Goal: Task Accomplishment & Management: Manage account settings

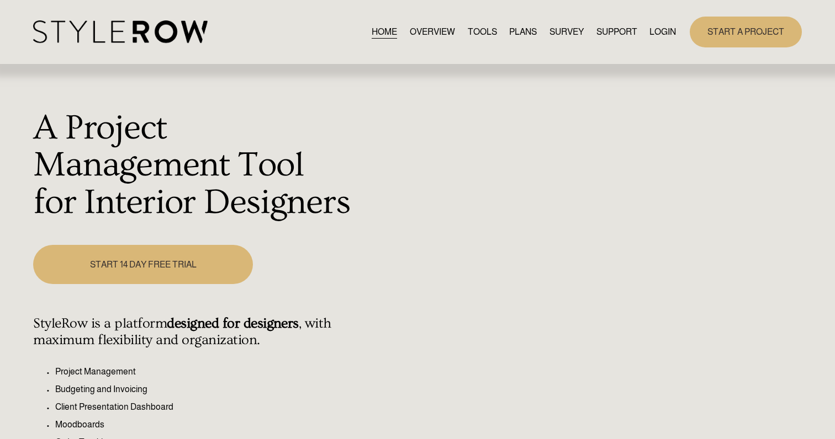
click at [661, 29] on link "LOGIN" at bounding box center [662, 31] width 26 height 15
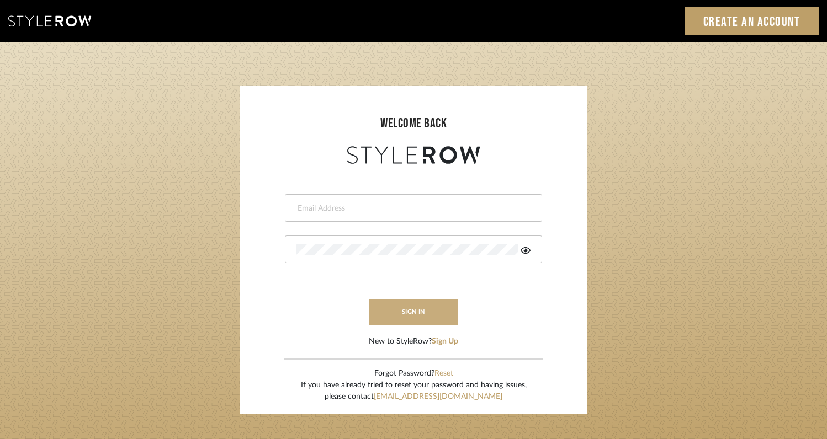
type input "rayeinteriordesign@gmail.com"
click at [415, 309] on button "sign in" at bounding box center [413, 312] width 88 height 26
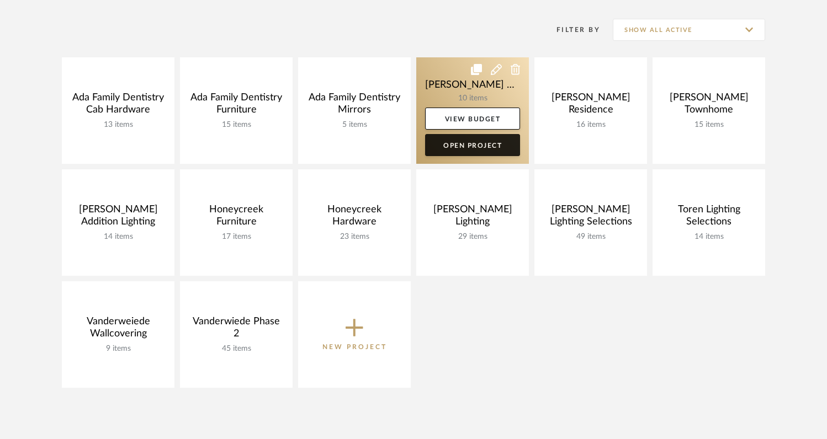
scroll to position [217, 0]
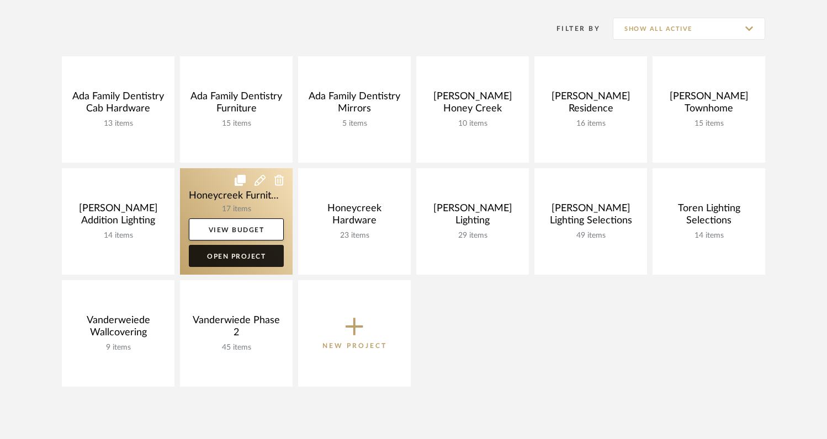
click at [242, 261] on link "Open Project" at bounding box center [236, 256] width 95 height 22
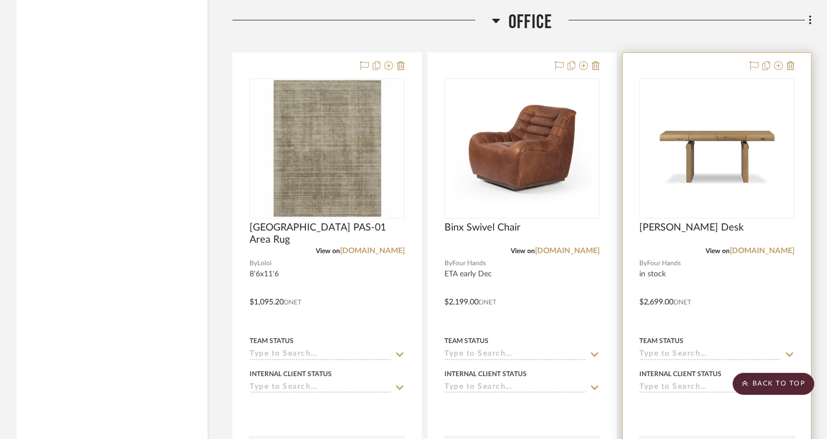
scroll to position [2831, 0]
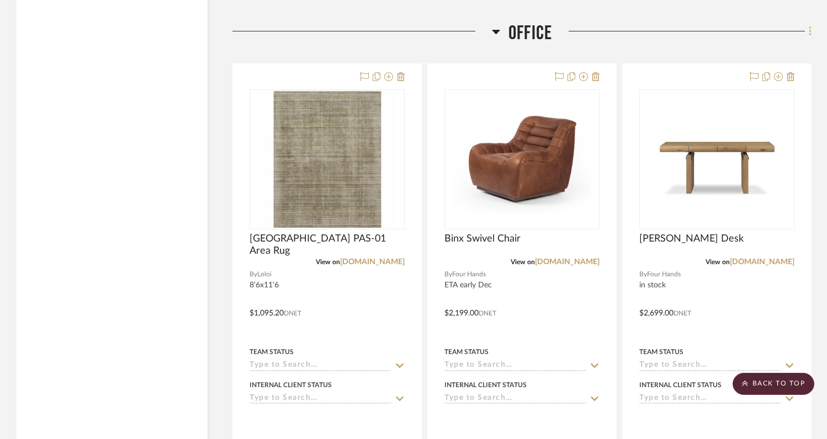
click at [811, 31] on icon at bounding box center [810, 31] width 3 height 12
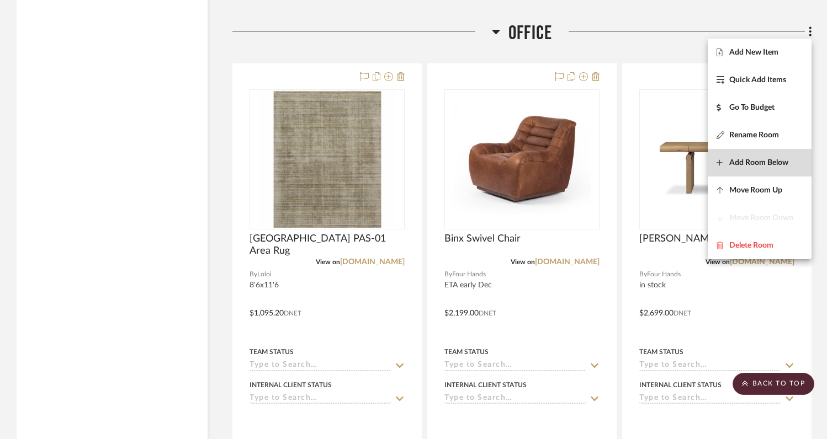
click at [742, 161] on span "Add Room Below" at bounding box center [758, 162] width 59 height 9
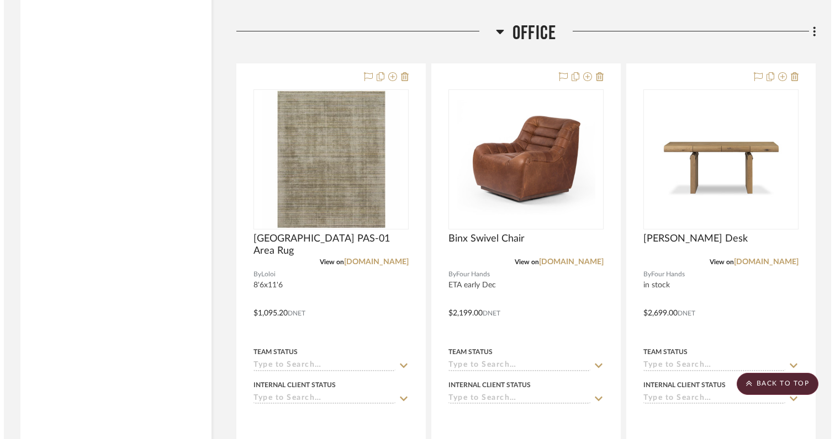
scroll to position [0, 0]
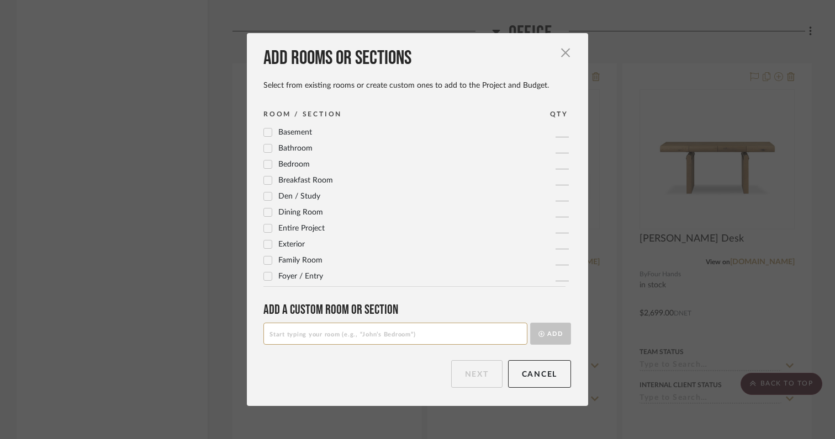
click at [390, 339] on input at bounding box center [395, 334] width 264 height 22
type input "M"
type input "Primary Bedroom"
click at [548, 336] on button "Add" at bounding box center [550, 334] width 41 height 22
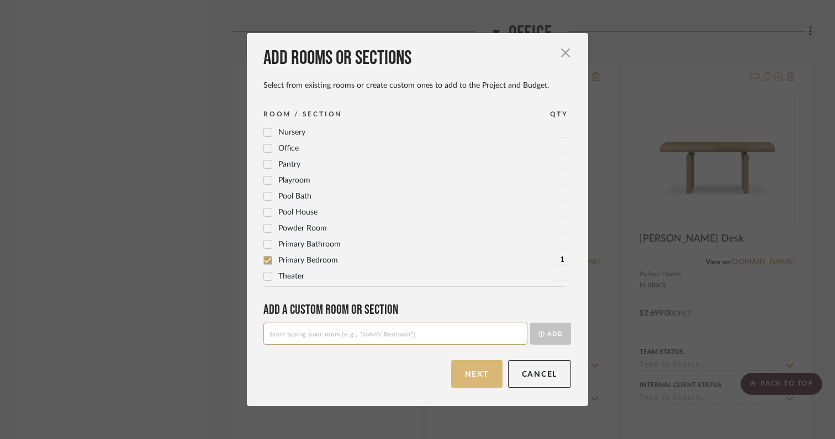
click at [465, 378] on button "Next" at bounding box center [476, 374] width 51 height 28
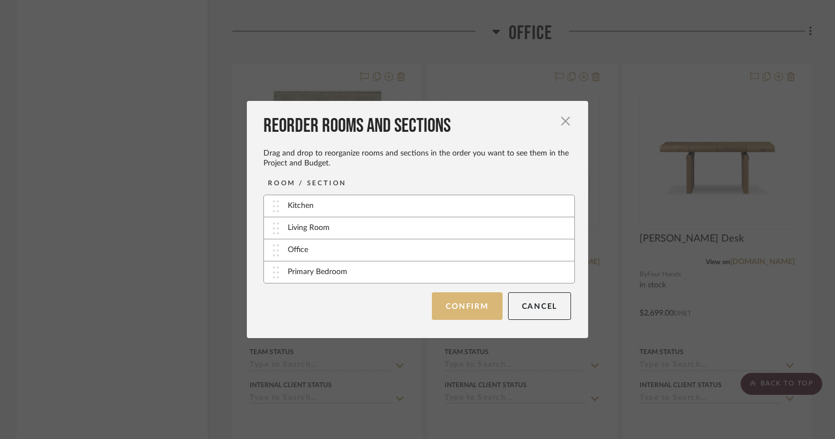
click at [465, 306] on button "Confirm" at bounding box center [467, 307] width 70 height 28
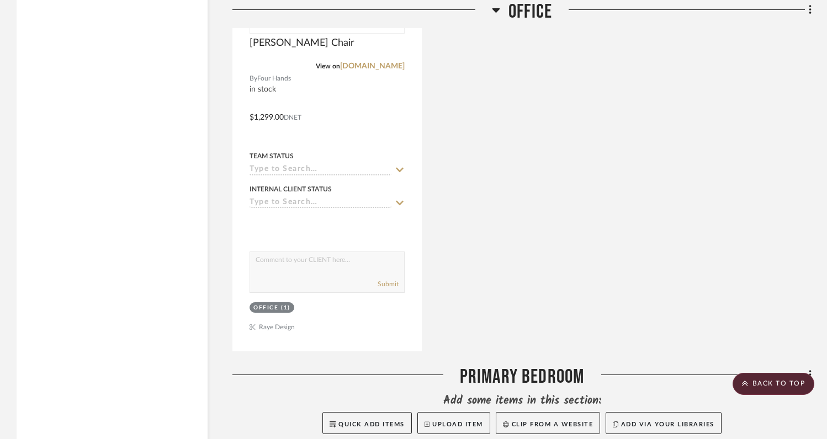
scroll to position [3608, 0]
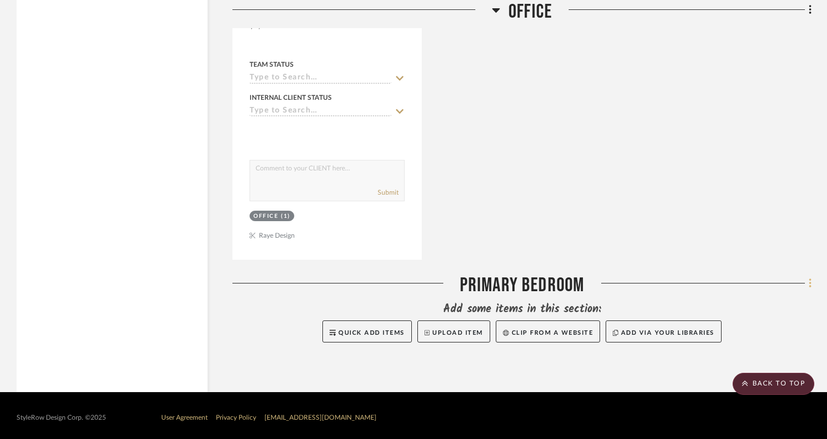
click at [810, 280] on icon at bounding box center [810, 283] width 2 height 9
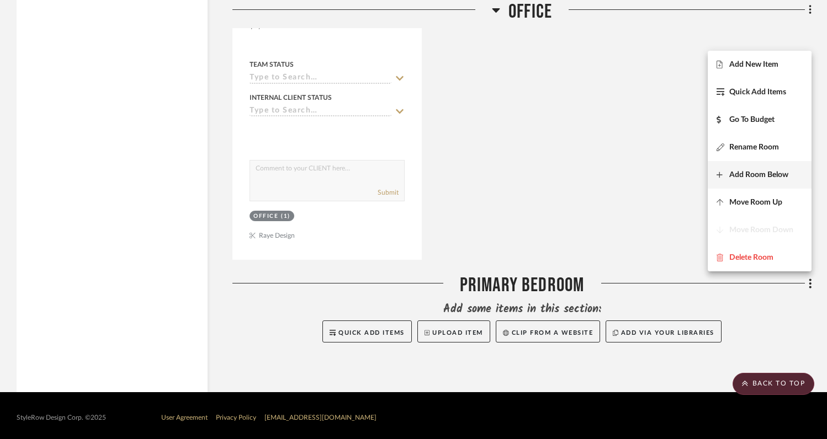
click at [750, 178] on span "Add Room Below" at bounding box center [758, 174] width 59 height 9
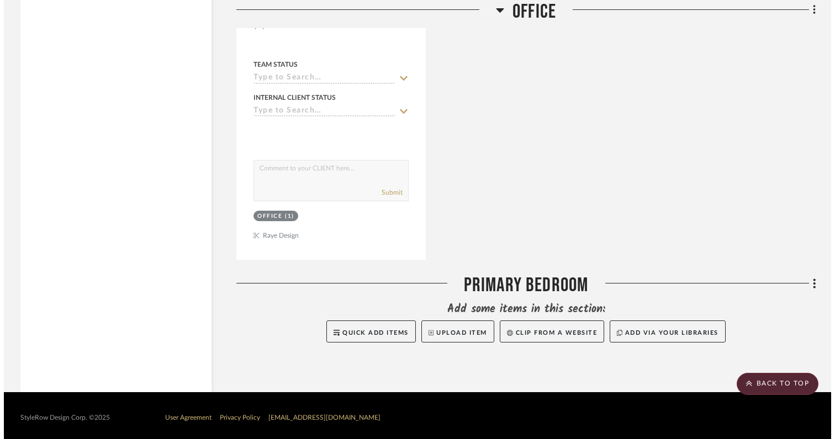
scroll to position [0, 0]
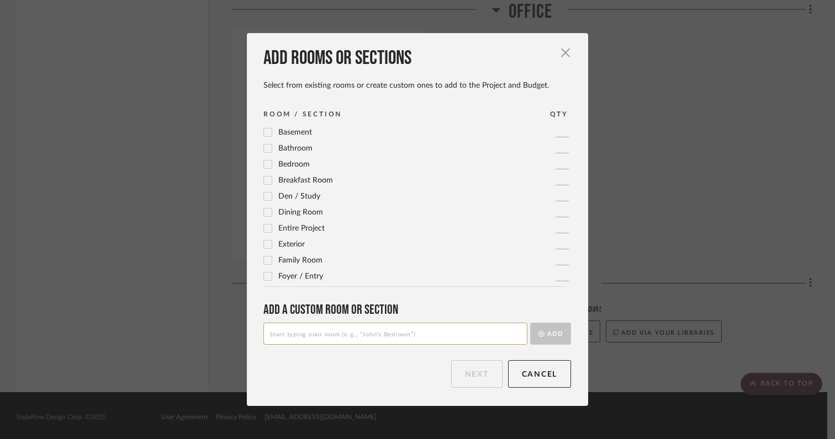
click at [378, 336] on input at bounding box center [395, 334] width 264 height 22
type input "[GEOGRAPHIC_DATA]"
click at [551, 335] on button "Add" at bounding box center [550, 334] width 41 height 22
click at [481, 372] on button "Next" at bounding box center [476, 374] width 51 height 28
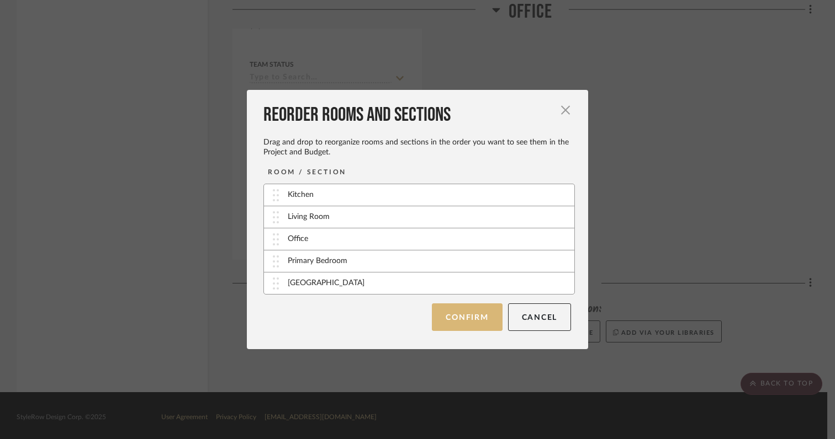
click at [448, 321] on button "Confirm" at bounding box center [467, 318] width 70 height 28
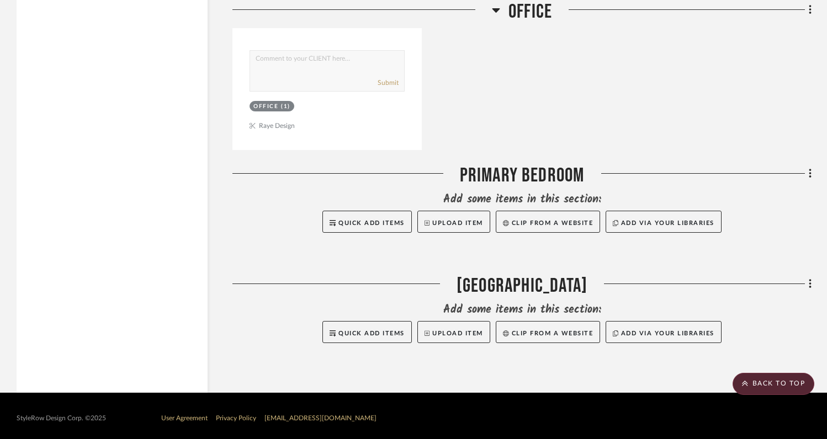
scroll to position [3718, 0]
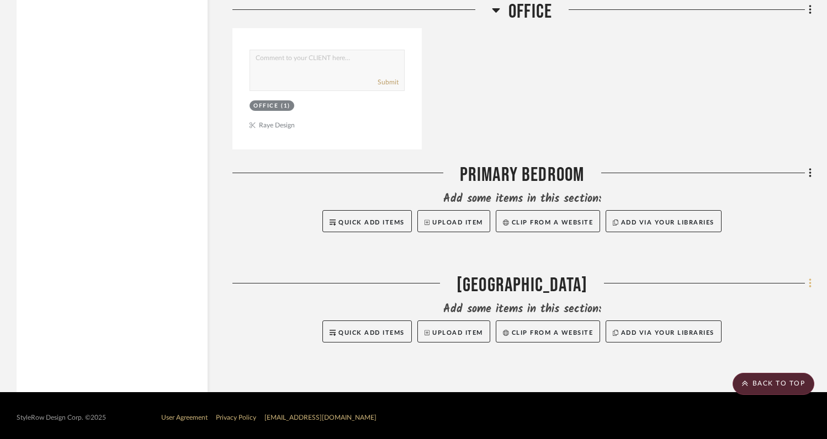
click at [810, 279] on icon at bounding box center [810, 283] width 2 height 9
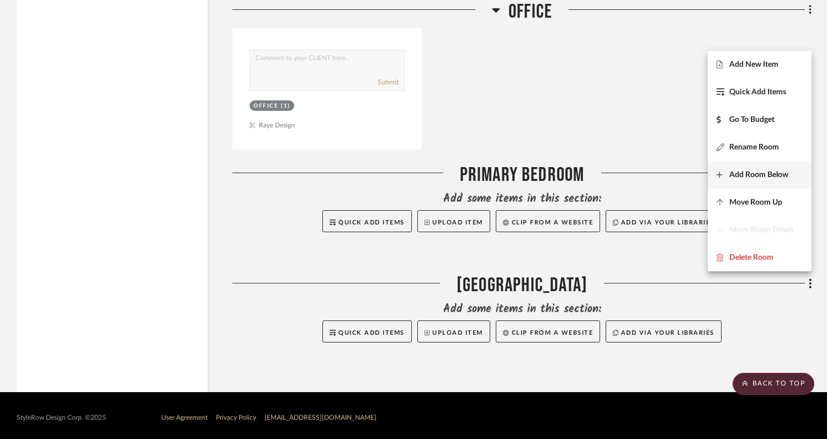
click at [741, 179] on span "Add Room Below" at bounding box center [758, 174] width 59 height 9
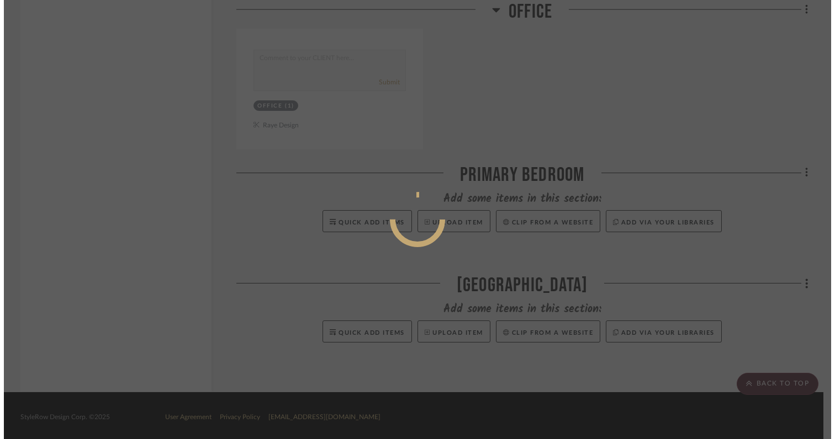
scroll to position [0, 0]
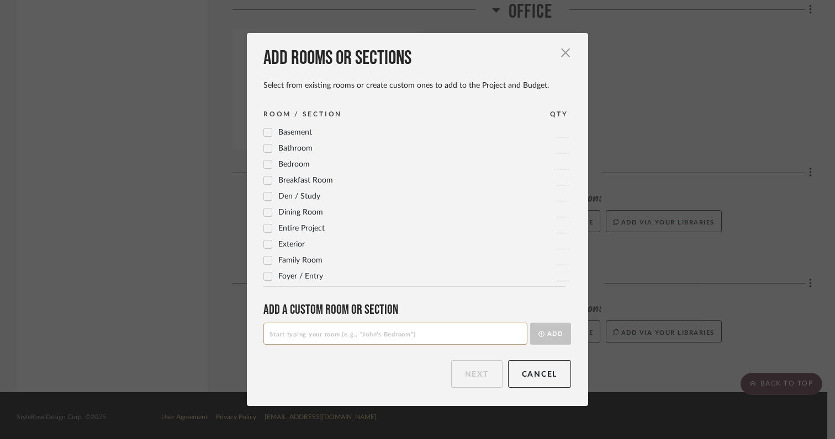
click at [379, 335] on input at bounding box center [395, 334] width 264 height 22
type input "Lower Level Media Room"
click at [550, 335] on button "Add" at bounding box center [550, 334] width 41 height 22
click at [473, 372] on button "Next" at bounding box center [476, 374] width 51 height 28
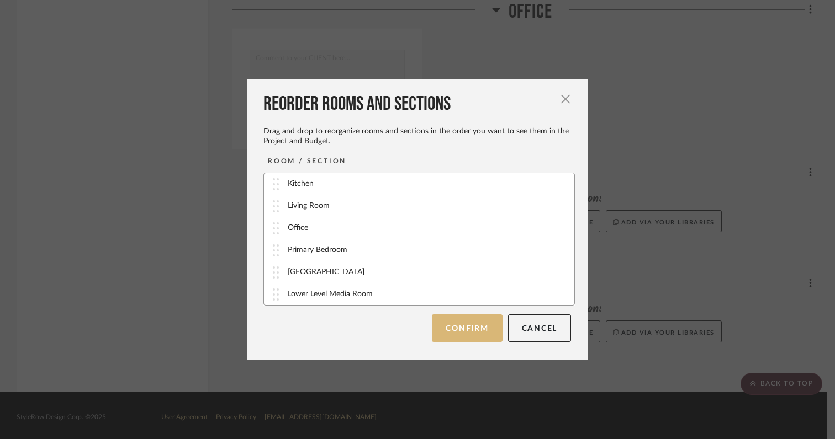
click at [471, 329] on button "Confirm" at bounding box center [467, 329] width 70 height 28
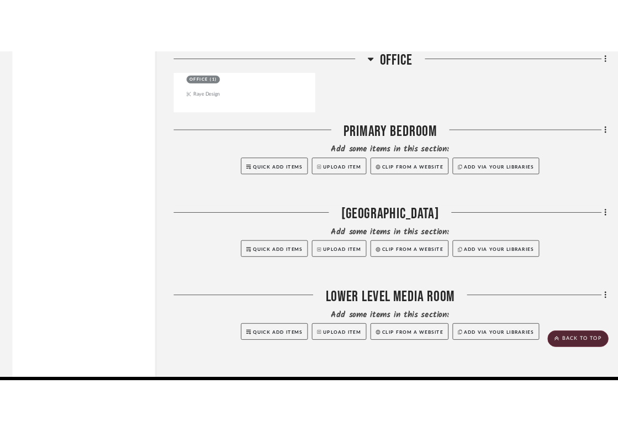
scroll to position [3786, 0]
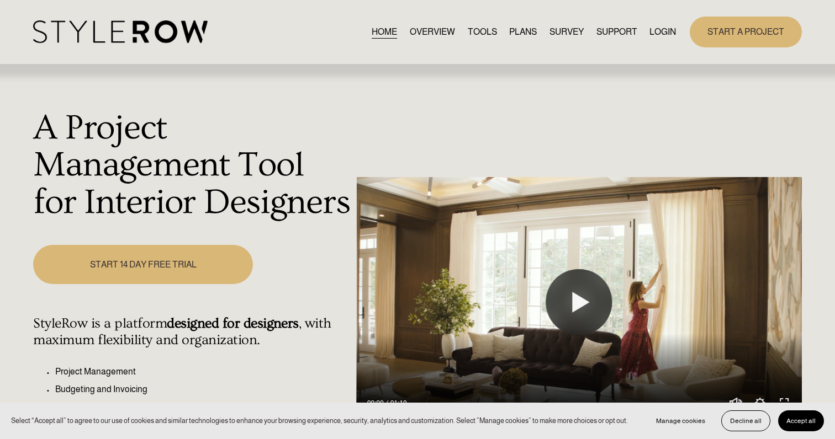
click at [664, 29] on link "LOGIN" at bounding box center [662, 31] width 26 height 15
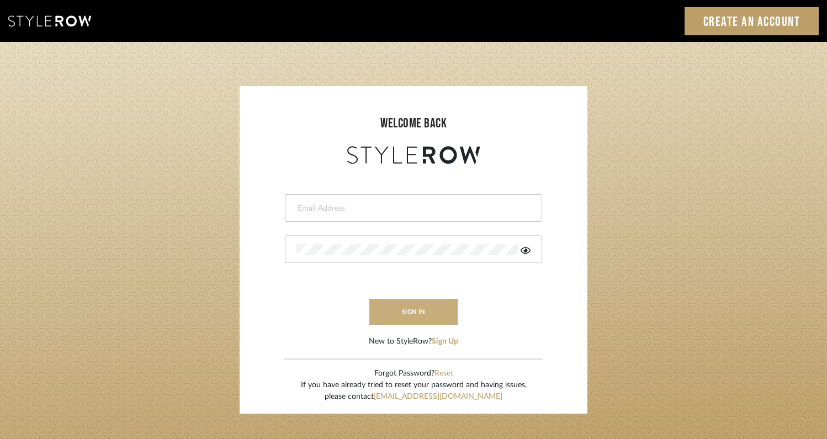
type input "[EMAIL_ADDRESS][DOMAIN_NAME]"
click at [432, 311] on button "sign in" at bounding box center [413, 312] width 88 height 26
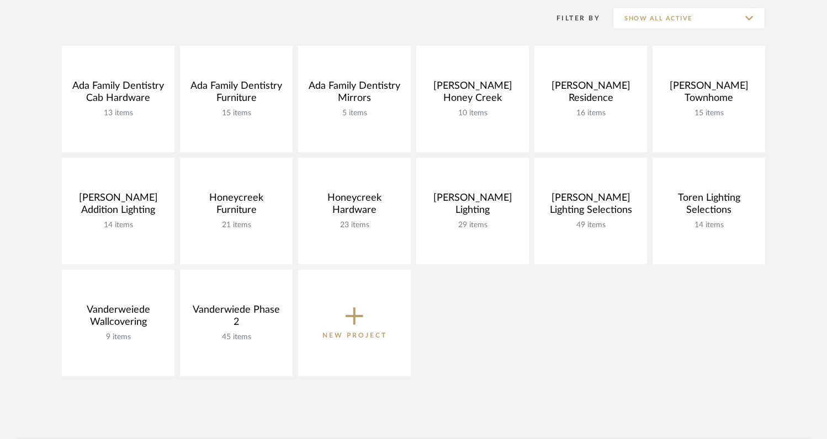
scroll to position [226, 0]
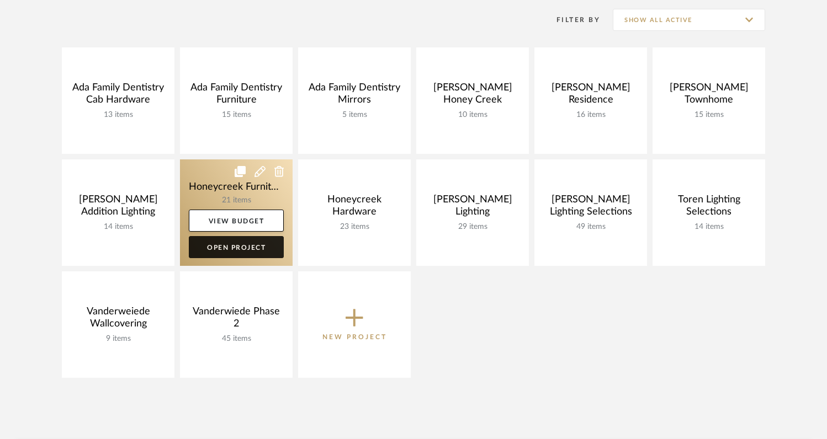
click at [226, 253] on link "Open Project" at bounding box center [236, 247] width 95 height 22
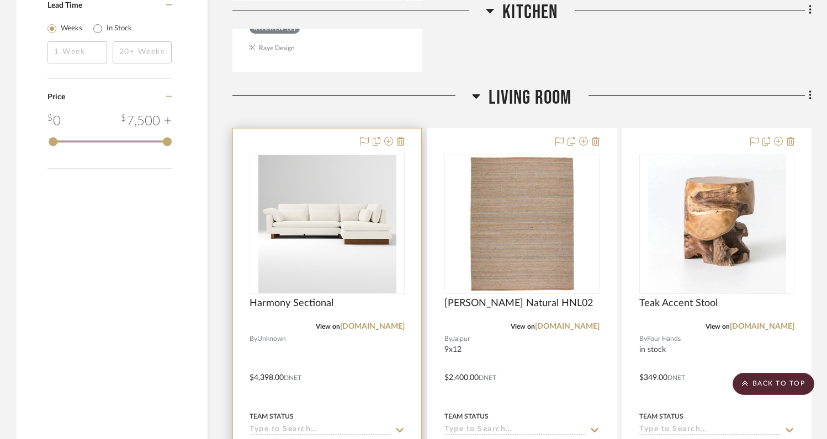
scroll to position [1193, 0]
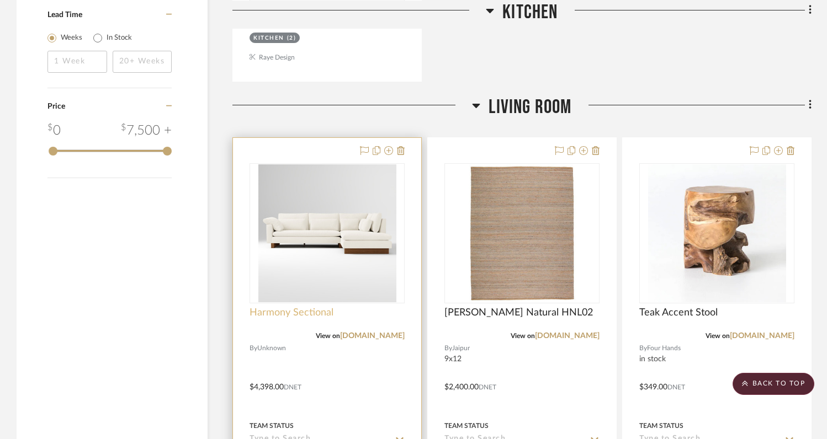
click at [315, 314] on span "Harmony Sectional" at bounding box center [292, 313] width 84 height 12
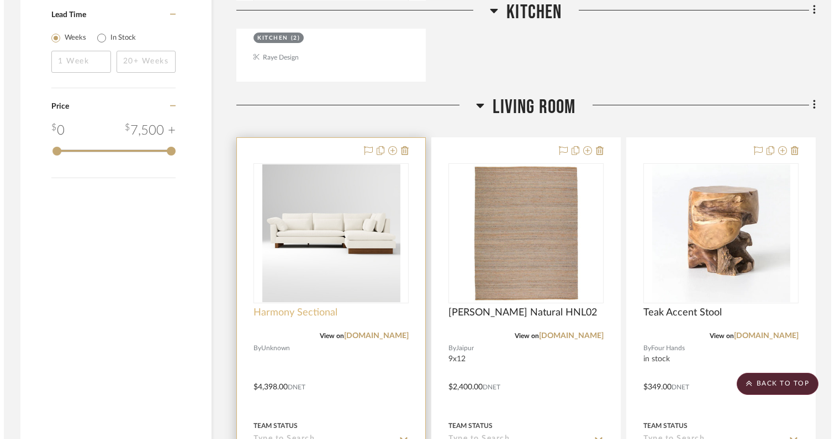
scroll to position [0, 0]
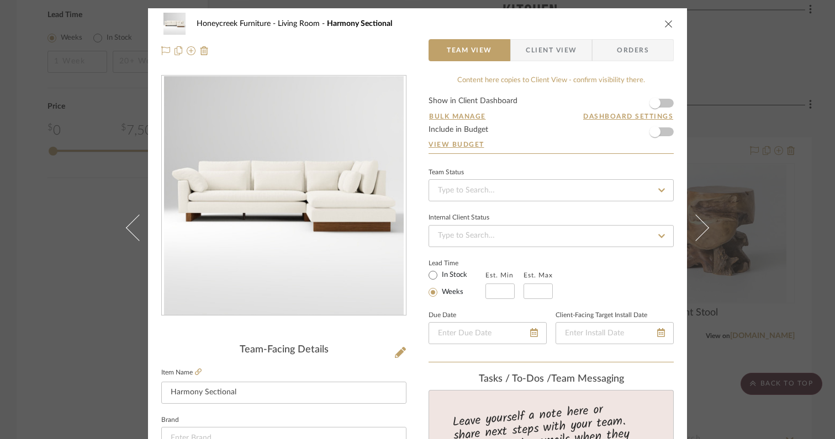
click at [667, 20] on icon "close" at bounding box center [668, 23] width 9 height 9
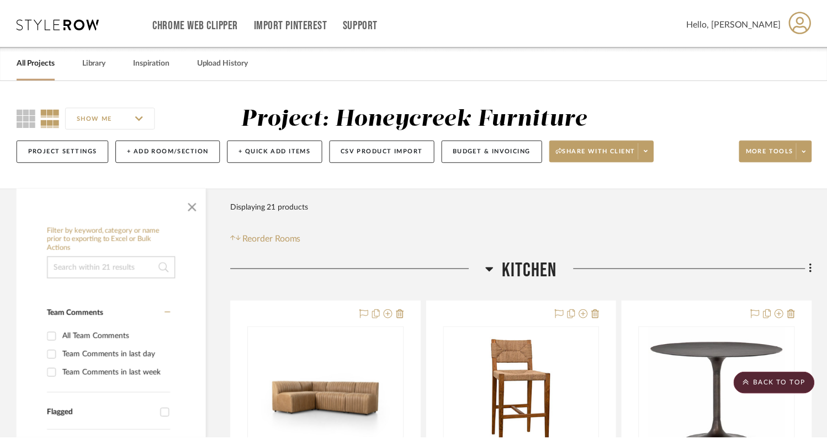
scroll to position [1193, 0]
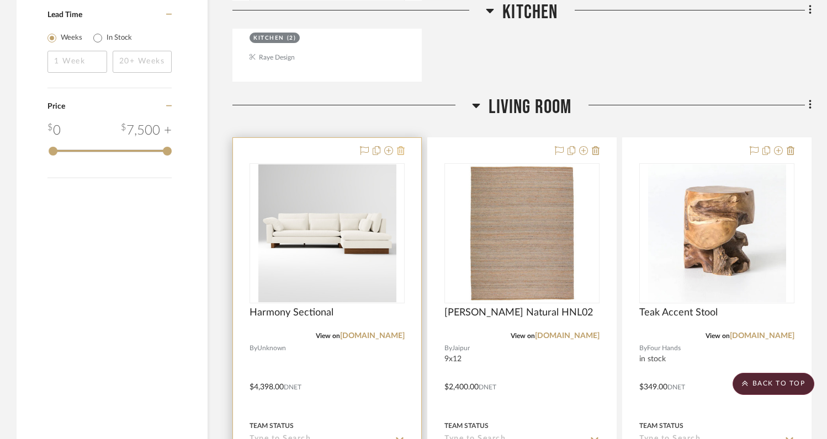
click at [401, 153] on icon at bounding box center [401, 150] width 8 height 9
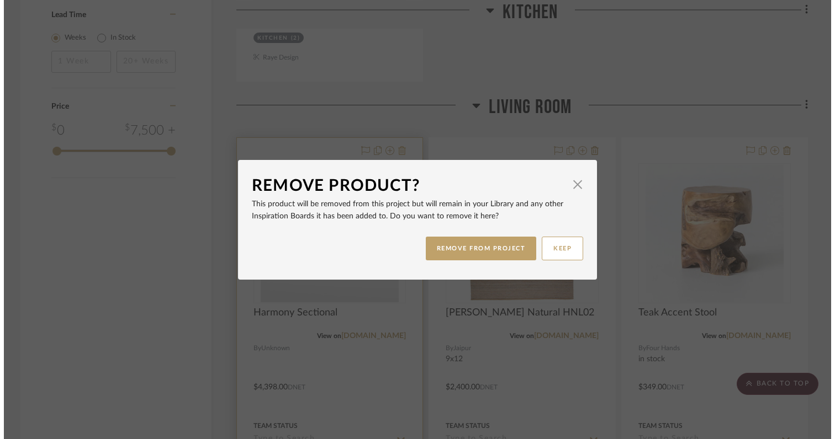
scroll to position [0, 0]
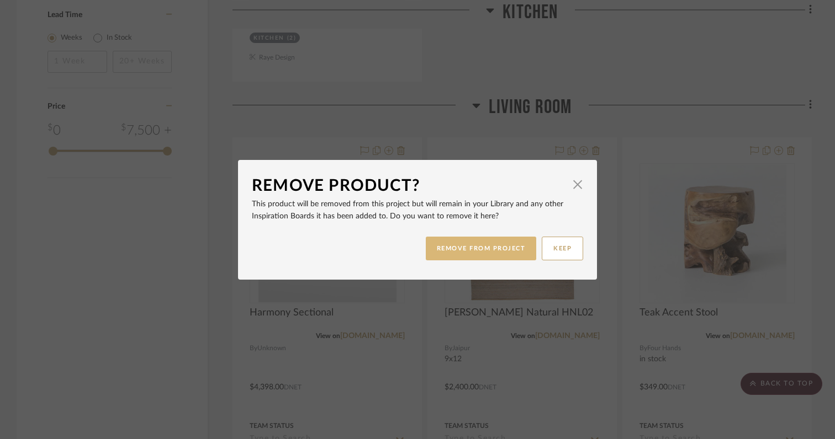
click at [455, 252] on button "REMOVE FROM PROJECT" at bounding box center [481, 249] width 111 height 24
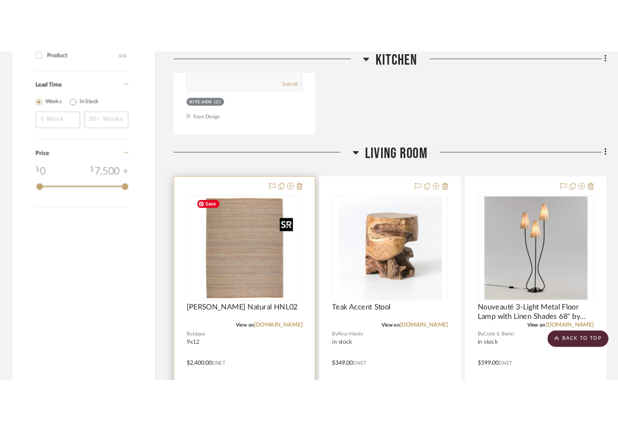
scroll to position [1151, 0]
